Goal: Navigation & Orientation: Find specific page/section

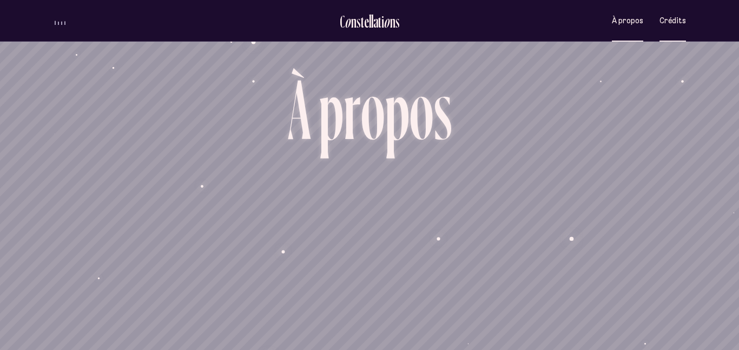
click at [669, 25] on button "Crédits" at bounding box center [672, 20] width 27 height 25
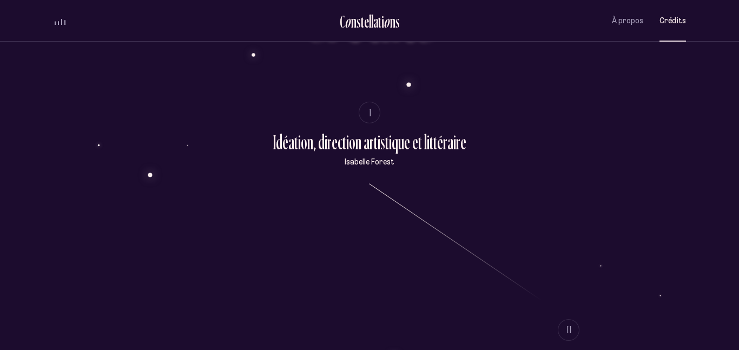
scroll to position [86, 0]
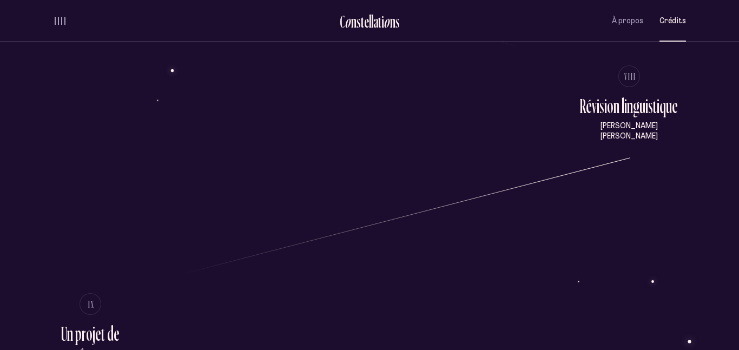
scroll to position [1801, 0]
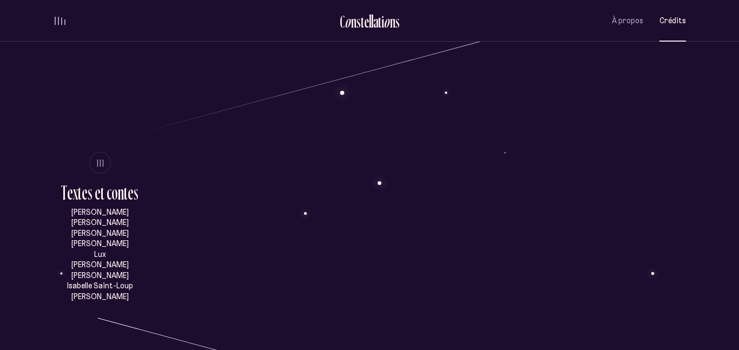
scroll to position [0, 0]
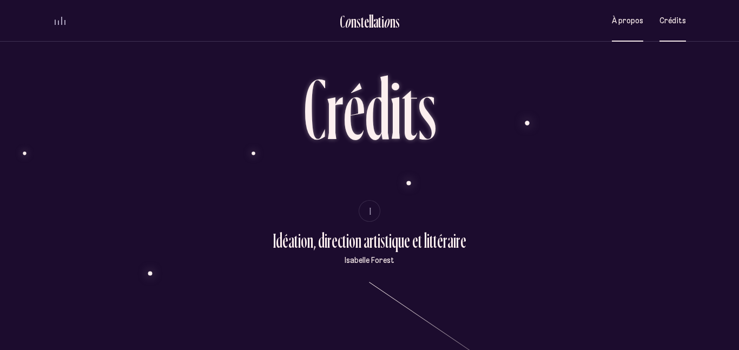
click at [631, 28] on button "À propos" at bounding box center [627, 20] width 31 height 25
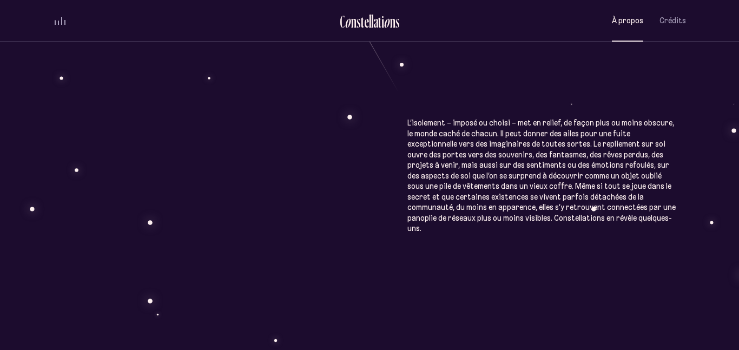
scroll to position [593, 0]
